Goal: Transaction & Acquisition: Purchase product/service

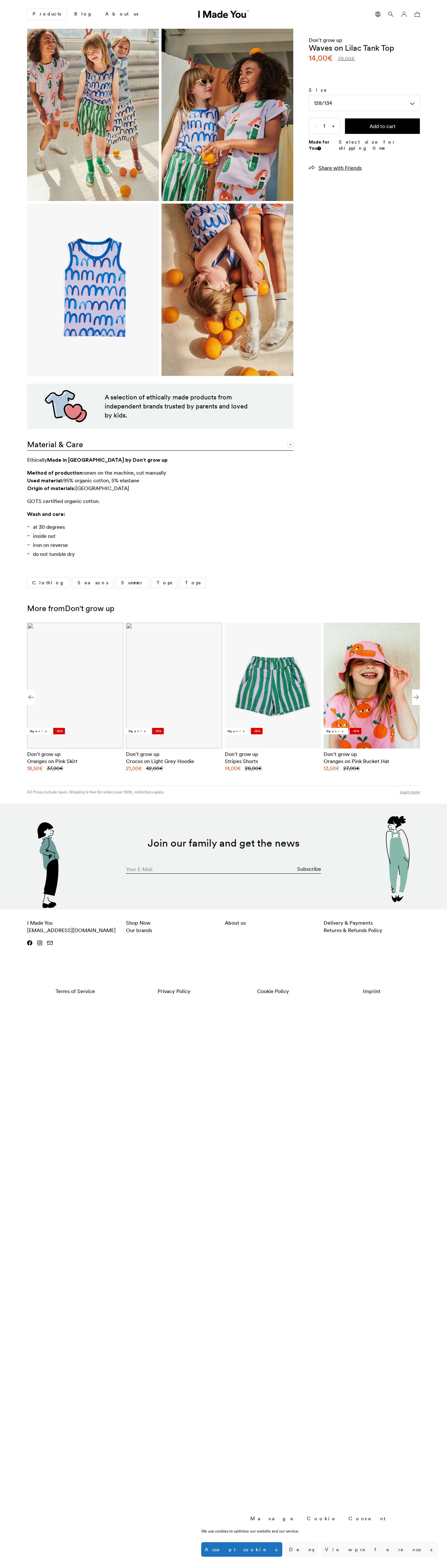
scroll to position [0, 395]
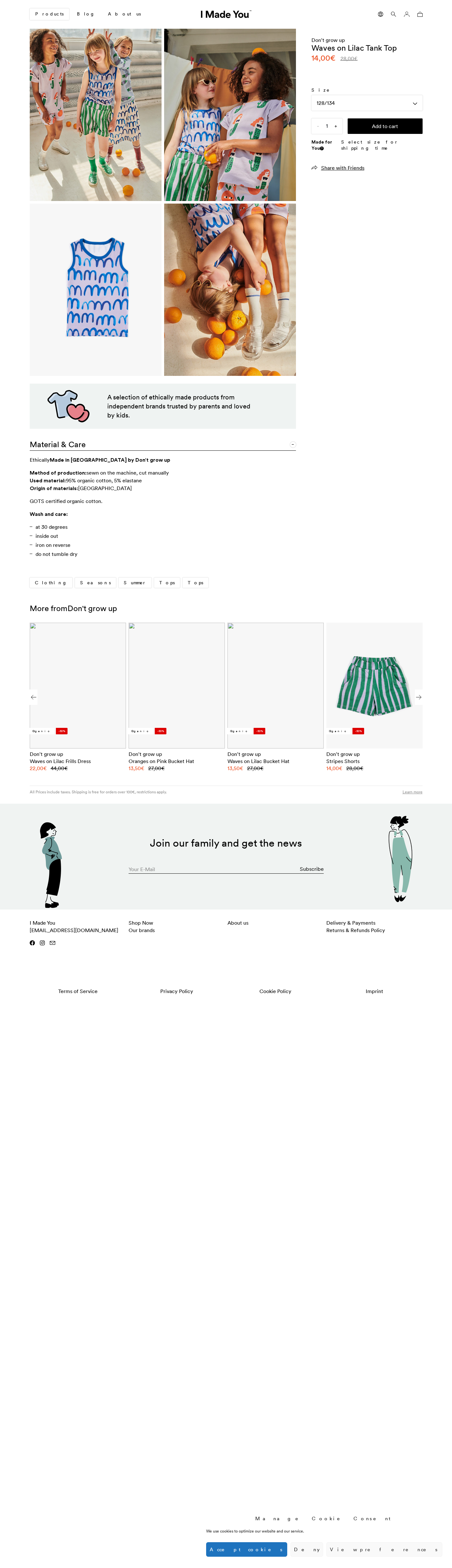
scroll to position [0, 395]
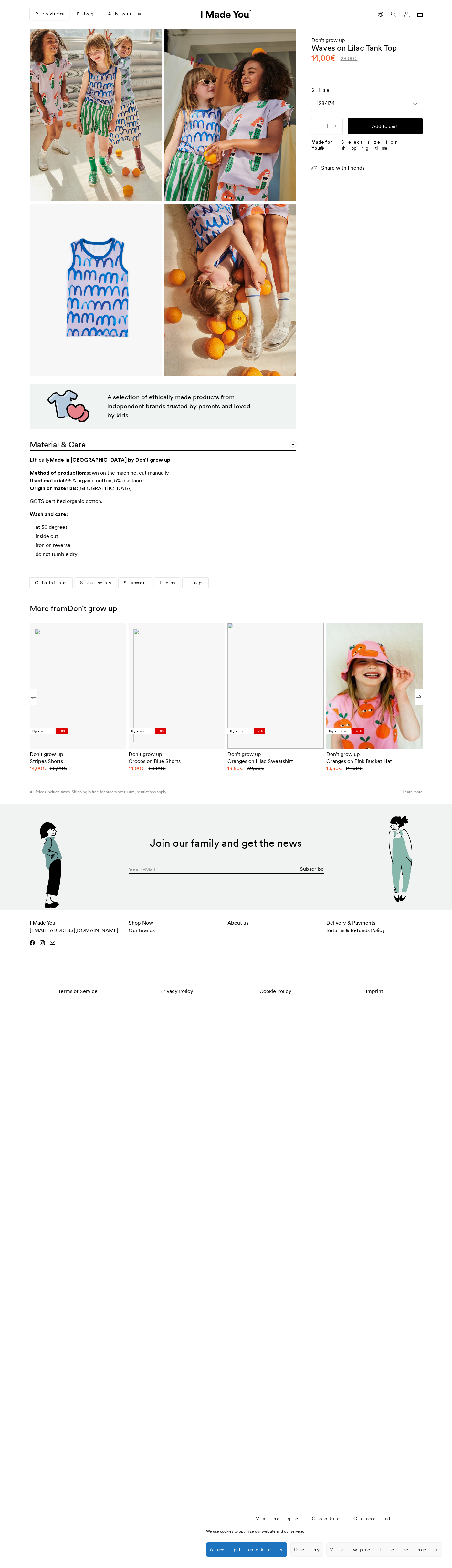
scroll to position [0, 395]
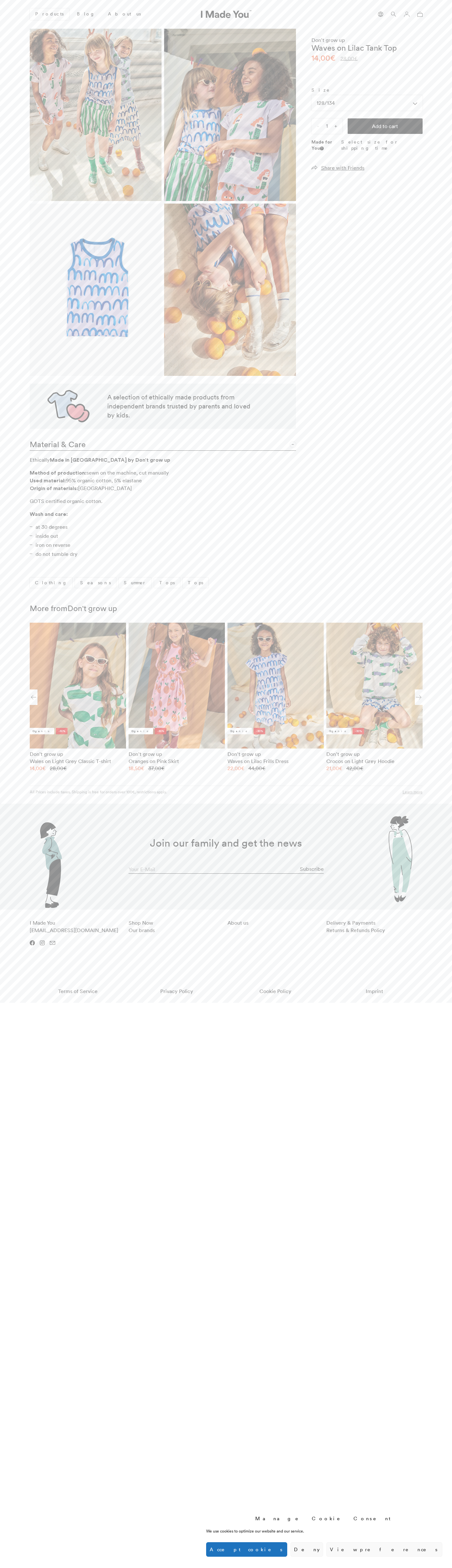
click at [287, 1550] on button "Accept cookies" at bounding box center [246, 1550] width 81 height 15
click at [367, 103] on div "128/134" at bounding box center [367, 102] width 111 height 15
click at [325, 150] on span "128/134" at bounding box center [325, 150] width 18 height 7
click at [385, 126] on button "Add to cart" at bounding box center [384, 126] width 75 height 15
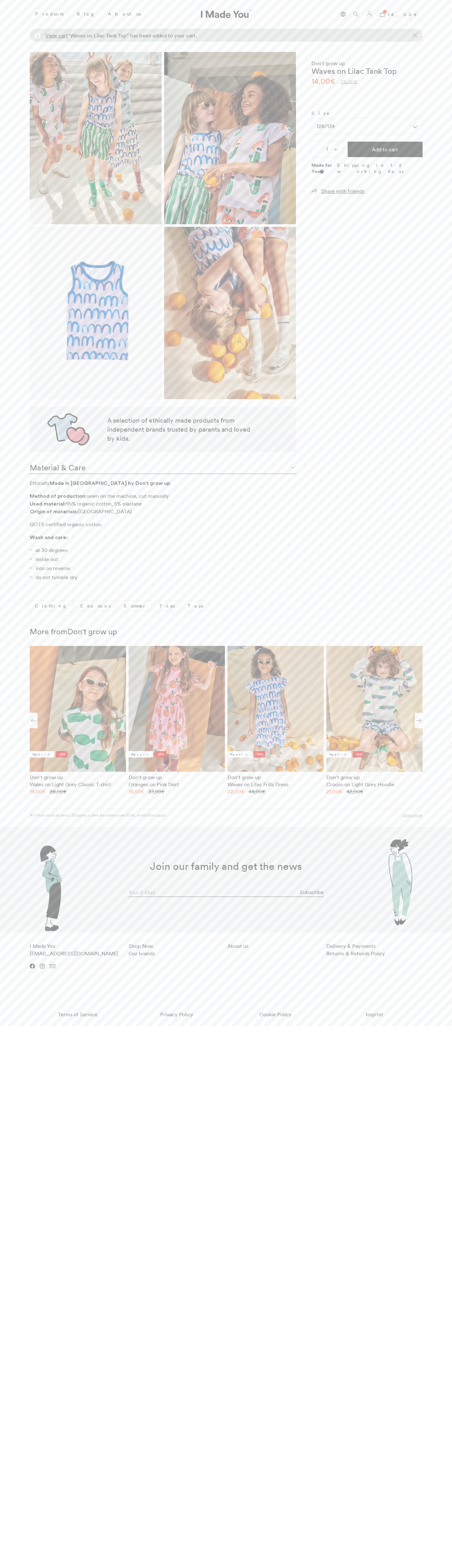
click at [409, 14] on bdi "14,00 €" at bounding box center [404, 15] width 35 height 6
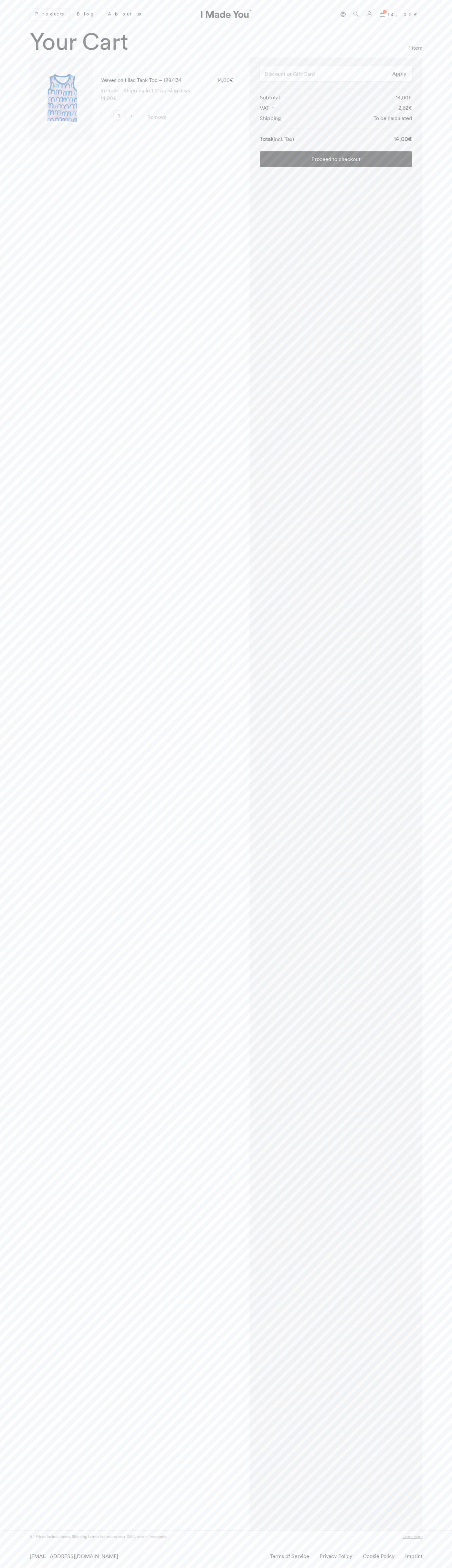
click at [336, 159] on link "Proceed to checkout" at bounding box center [336, 159] width 152 height 15
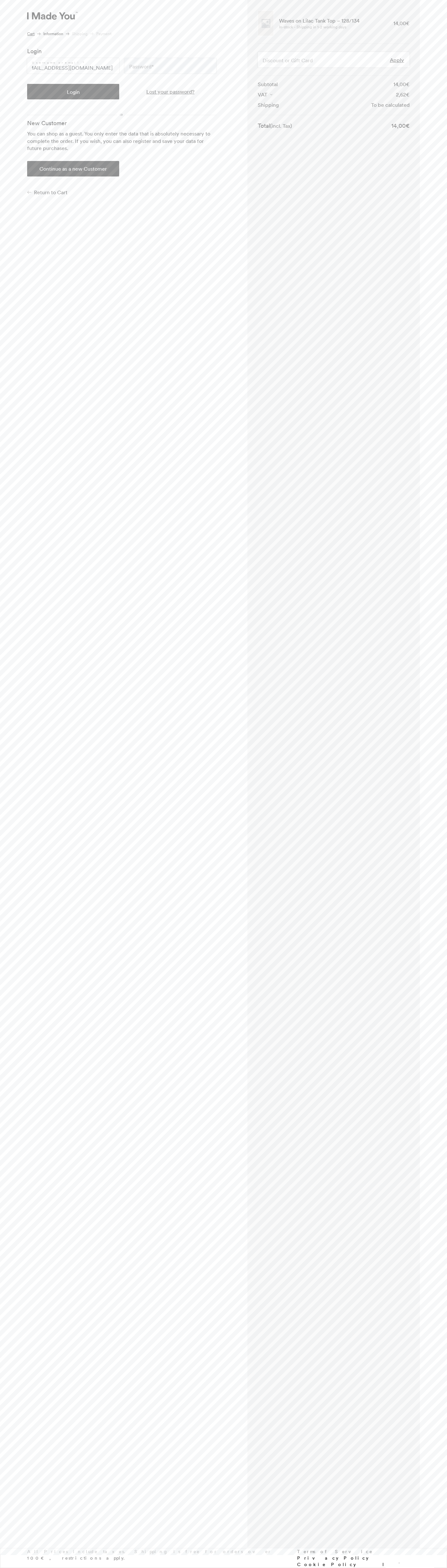
scroll to position [0, 10]
type input "johnsmith003@storebotmail.joonix.net"
type button "Login"
click at [73, 169] on button "Continue as a new Customer" at bounding box center [73, 168] width 92 height 15
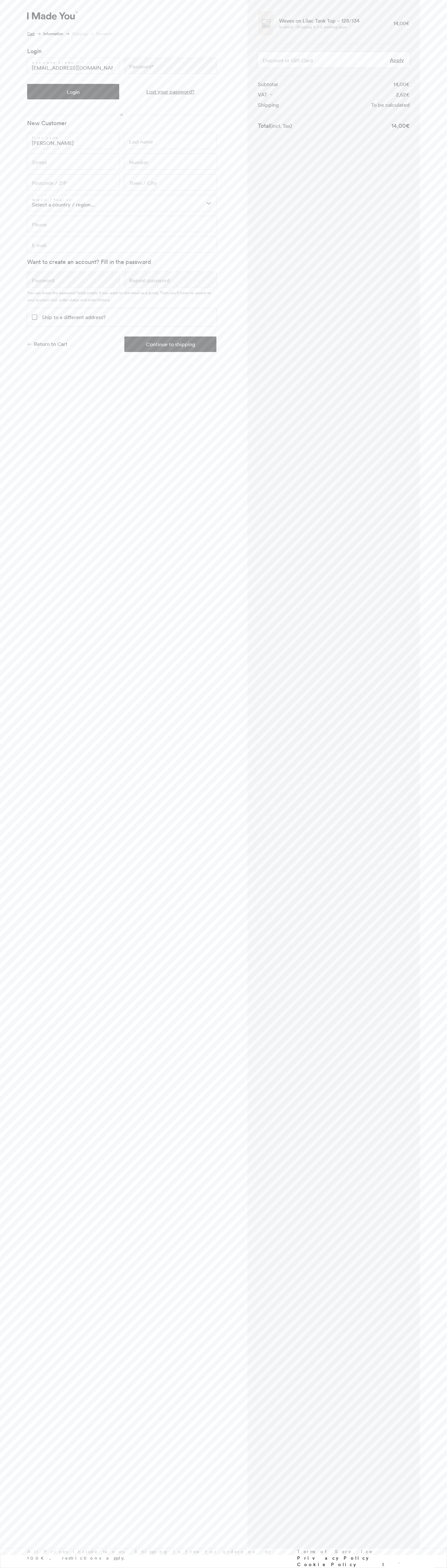
type input "John"
type input "Smith"
type input "201 S. Division St. McKinley Towne Center"
type input "First floor"
type input "48104"
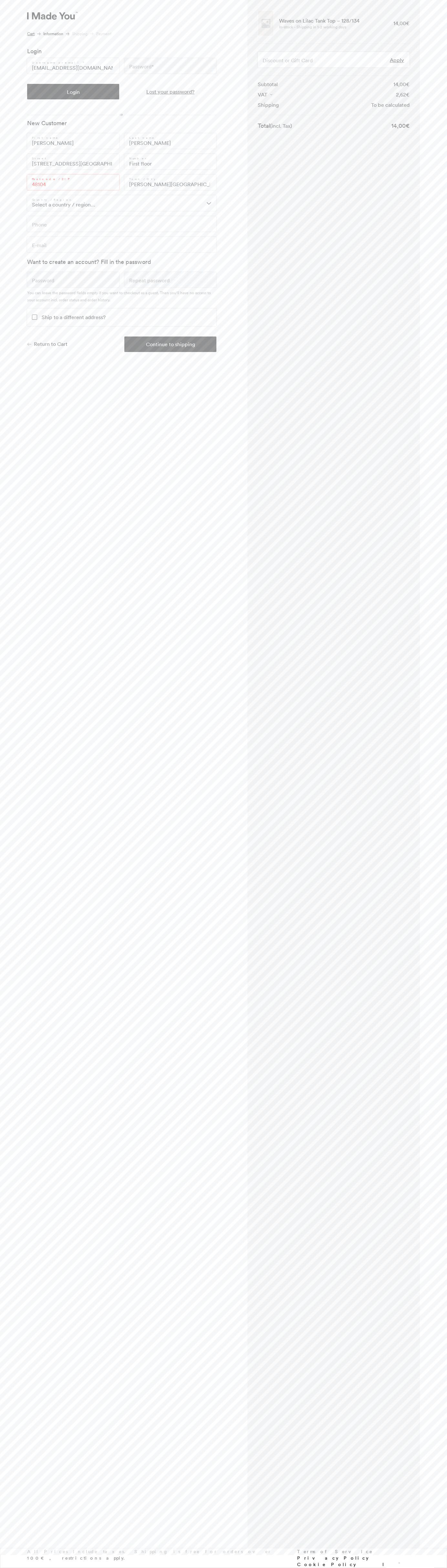
type input "ann arbor"
type input "6502530000"
type input "johnsmith003@storebotmail.joonix.net"
click at [171, 345] on button "Continue to shipping" at bounding box center [170, 344] width 92 height 15
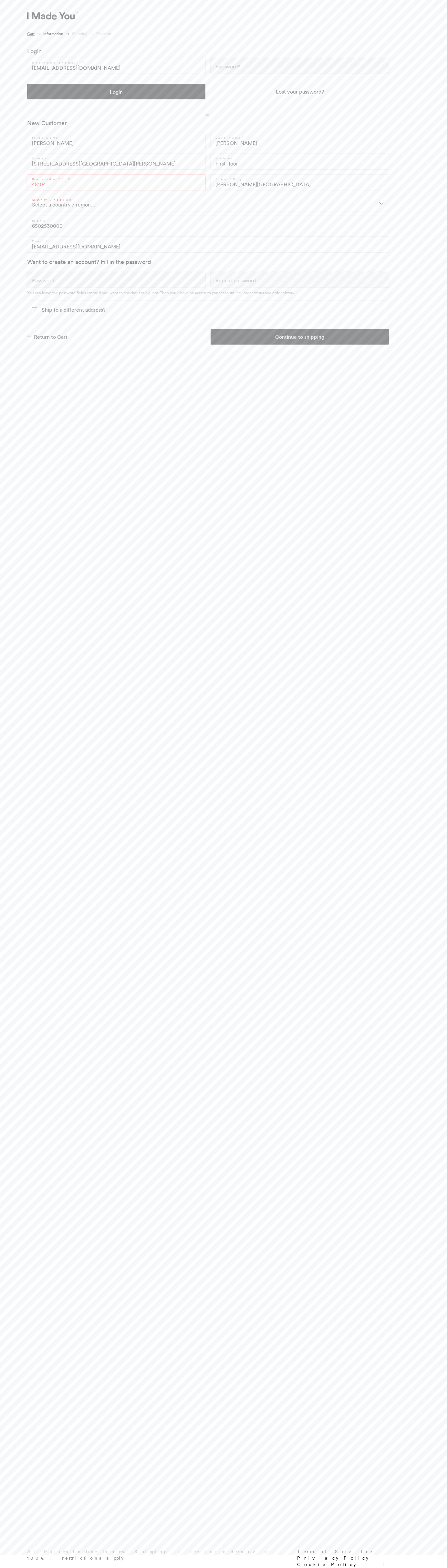
type input "John"
type input "Smith"
type input "201 S. Division St. McKinley Towne Center"
type input "First floor"
click at [300, 337] on button "Continue to shipping" at bounding box center [300, 337] width 178 height 15
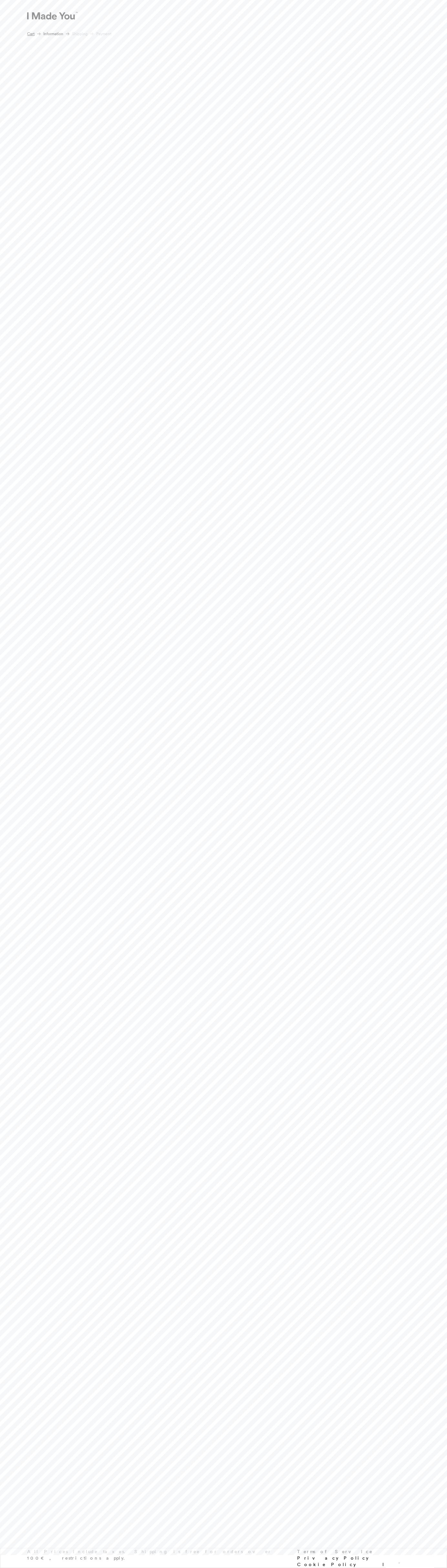
click at [104, 34] on link "Payment" at bounding box center [104, 34] width 15 height 6
click at [79, 0] on html "Manage Cookie Consent We use cookies to optimize our website and our service. F…" at bounding box center [224, 0] width 447 height 0
click at [429, 0] on html "Manage Cookie Consent We use cookies to optimize our website and our service. F…" at bounding box center [224, 0] width 447 height 0
click at [177, 0] on html "Manage Cookie Consent We use cookies to optimize our website and our service. F…" at bounding box center [224, 0] width 447 height 0
click at [22, 0] on html "Manage Cookie Consent We use cookies to optimize our website and our service. F…" at bounding box center [224, 0] width 447 height 0
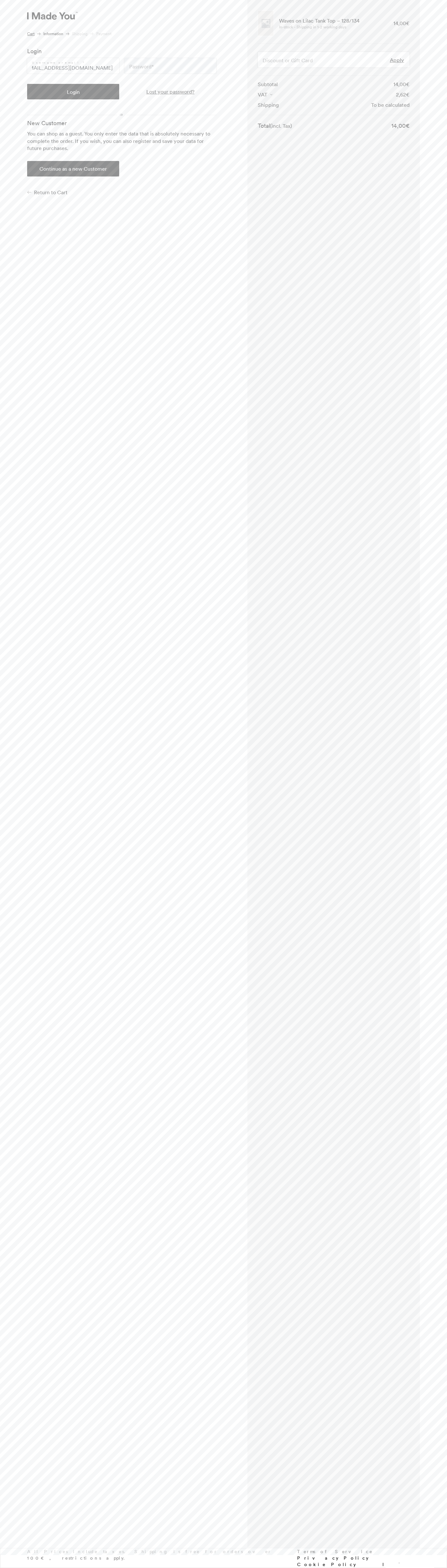
scroll to position [0, 10]
type input "johnsmith003@storebotmail.joonix.net"
type button "Login"
click at [104, 34] on link "Payment" at bounding box center [104, 34] width 15 height 6
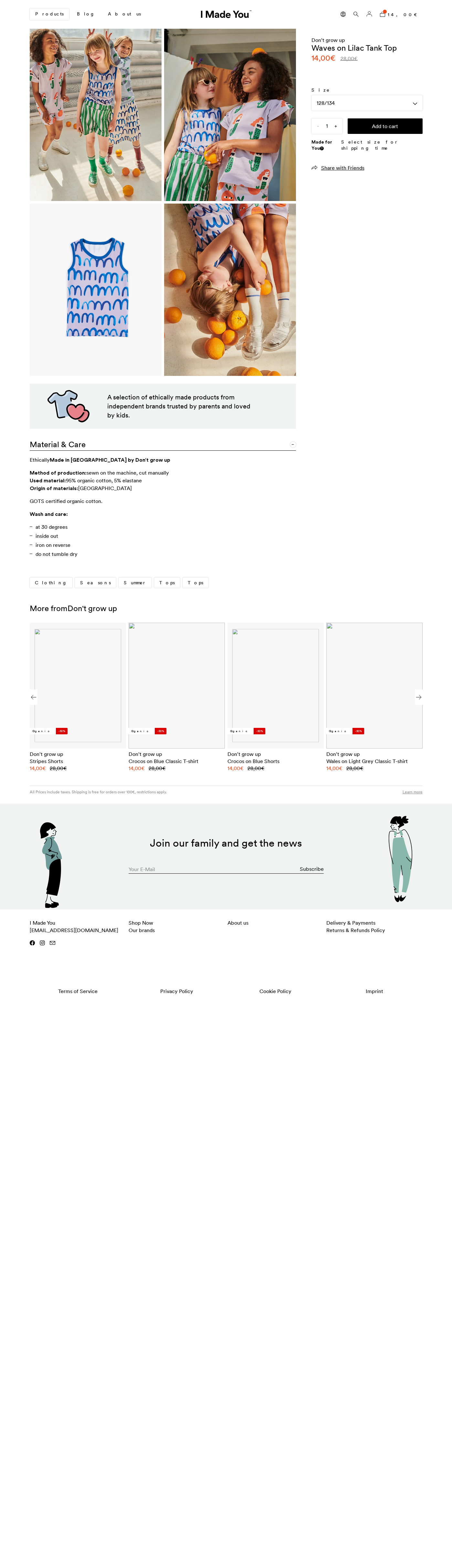
scroll to position [0, 395]
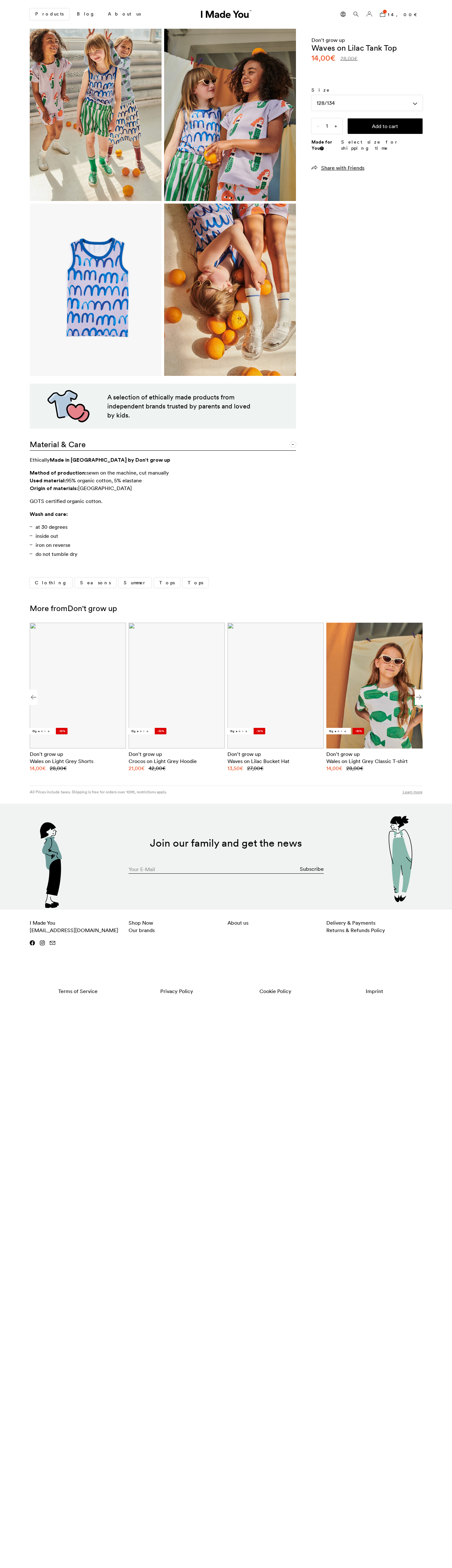
scroll to position [0, 395]
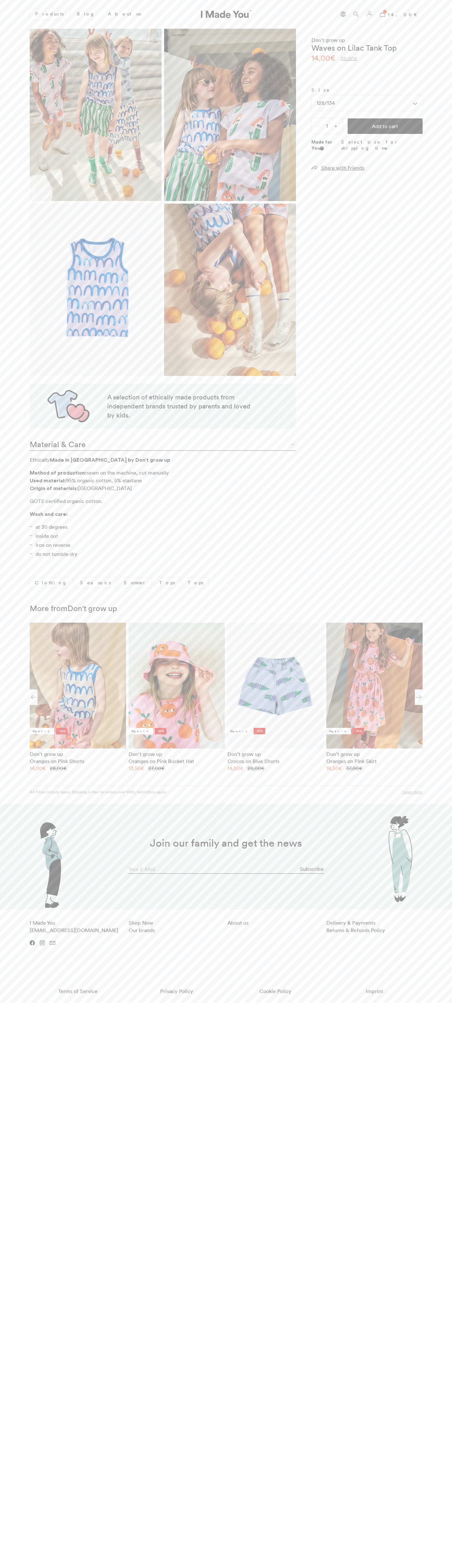
click at [385, 14] on icon at bounding box center [382, 14] width 5 height 5
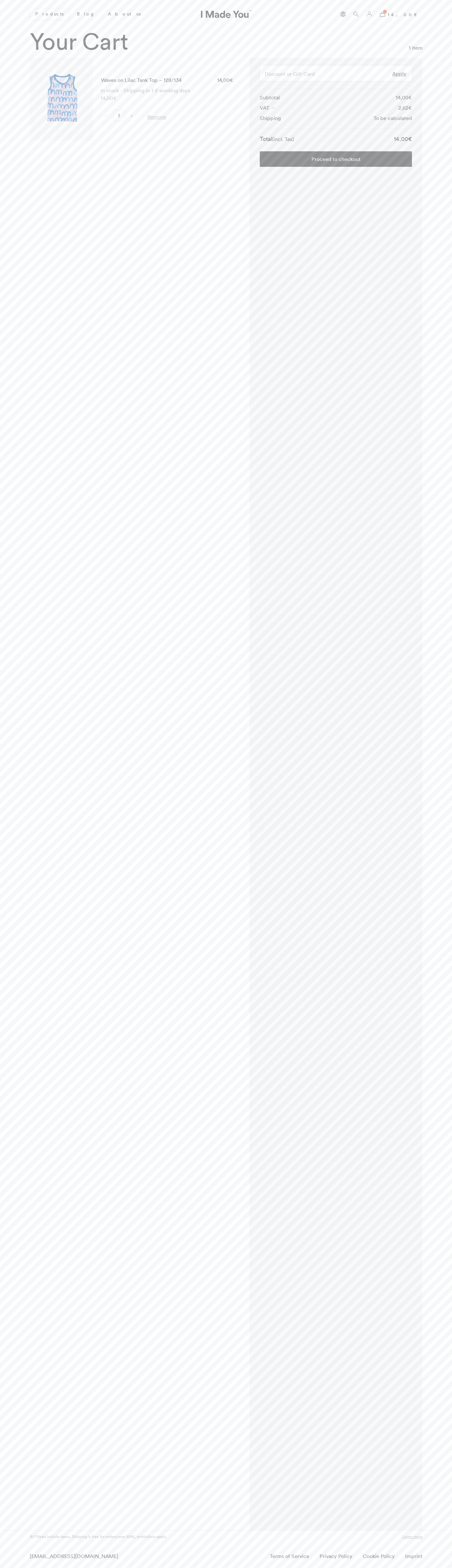
click at [157, 117] on link "Remove" at bounding box center [157, 117] width 19 height 7
